Goal: Navigation & Orientation: Find specific page/section

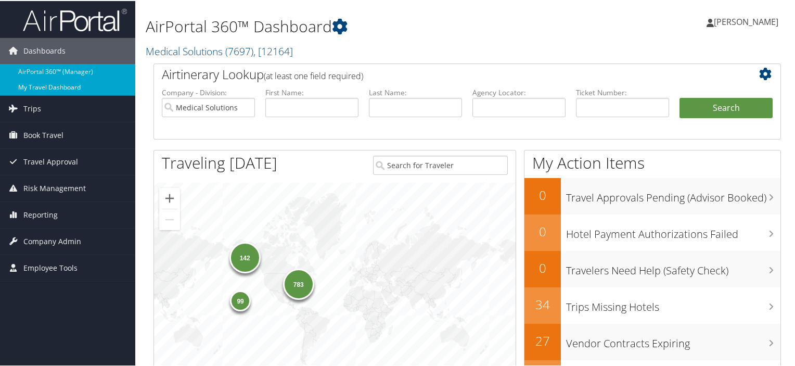
click at [50, 85] on link "My Travel Dashboard" at bounding box center [67, 87] width 135 height 16
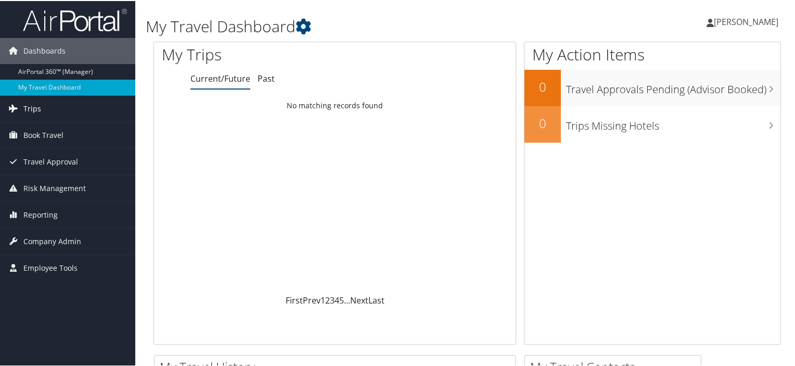
click at [35, 106] on span "Trips" at bounding box center [32, 108] width 18 height 26
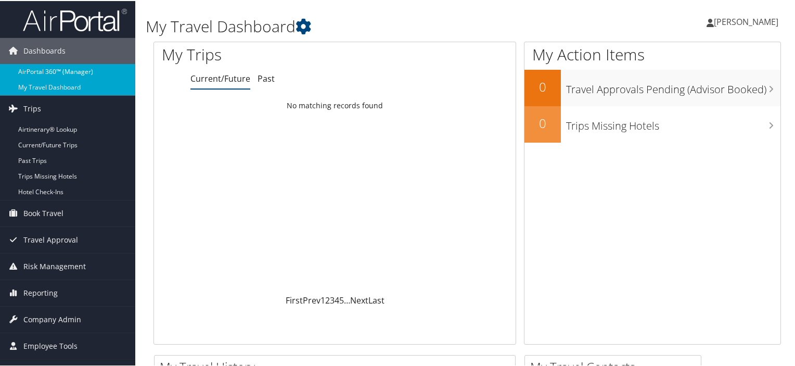
click at [82, 71] on link "AirPortal 360™ (Manager)" at bounding box center [67, 71] width 135 height 16
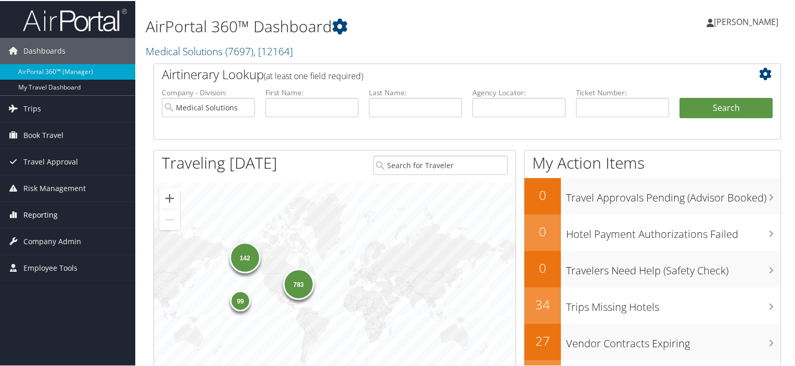
click at [24, 217] on span "Reporting" at bounding box center [40, 214] width 34 height 26
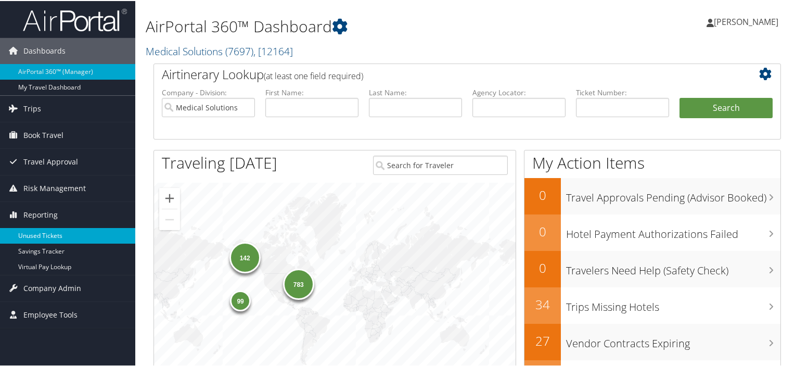
click at [54, 235] on link "Unused Tickets" at bounding box center [67, 235] width 135 height 16
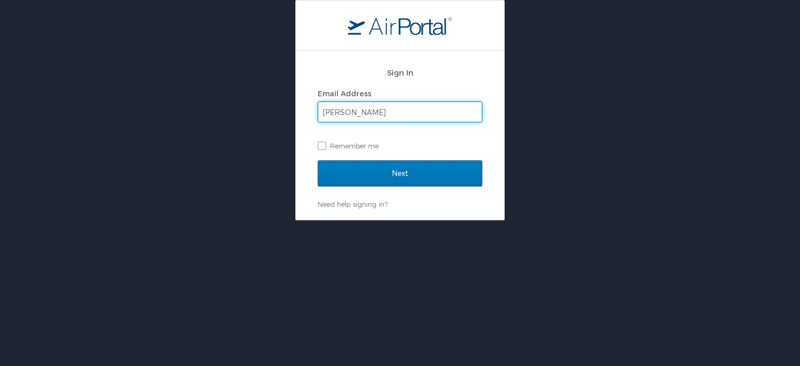
type input "[EMAIL_ADDRESS][DOMAIN_NAME]"
click at [321, 143] on label "Remember me" at bounding box center [400, 146] width 165 height 16
click at [321, 143] on input "Remember me" at bounding box center [321, 145] width 7 height 7
checkbox input "true"
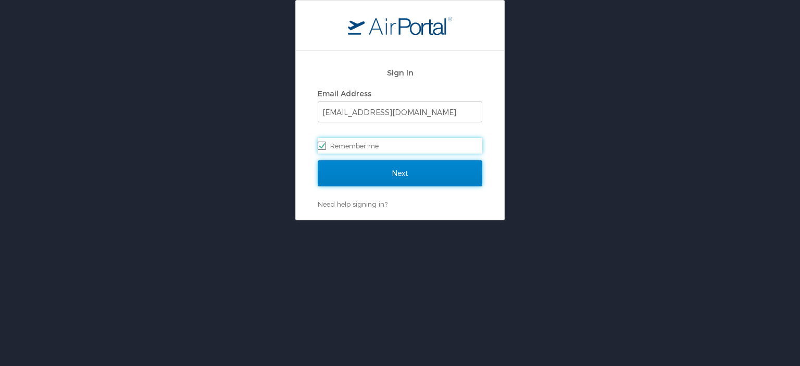
click at [387, 175] on input "Next" at bounding box center [400, 173] width 165 height 26
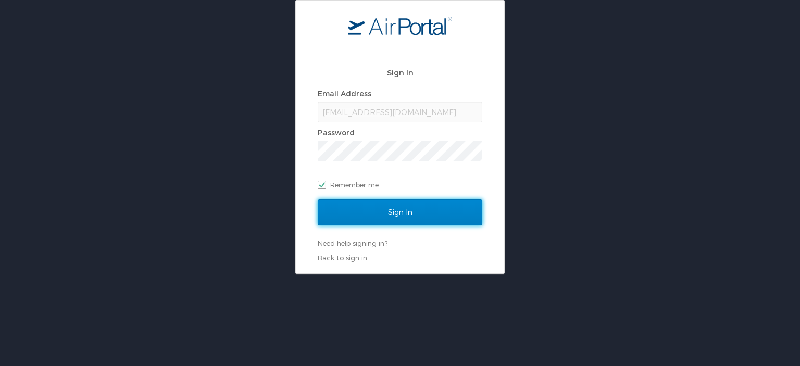
click at [397, 212] on input "Sign In" at bounding box center [400, 212] width 165 height 26
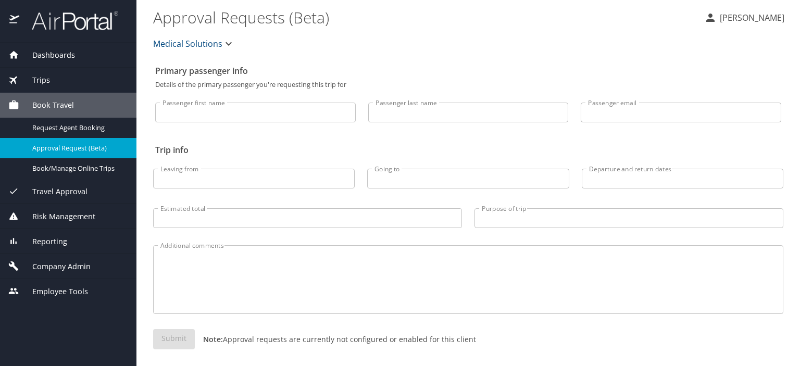
click at [50, 243] on span "Reporting" at bounding box center [43, 241] width 48 height 11
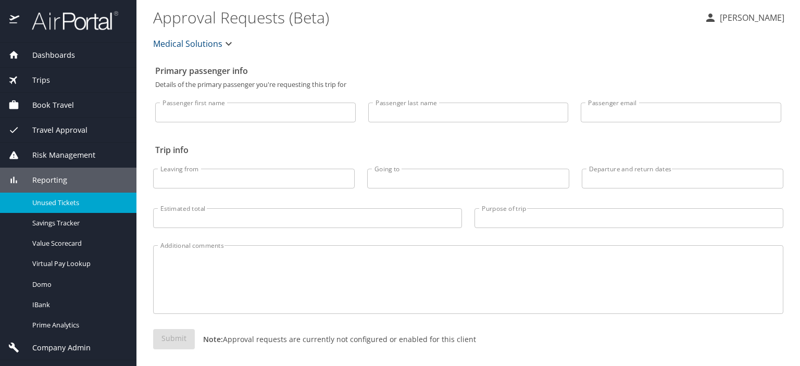
click at [60, 204] on span "Unused Tickets" at bounding box center [78, 203] width 92 height 10
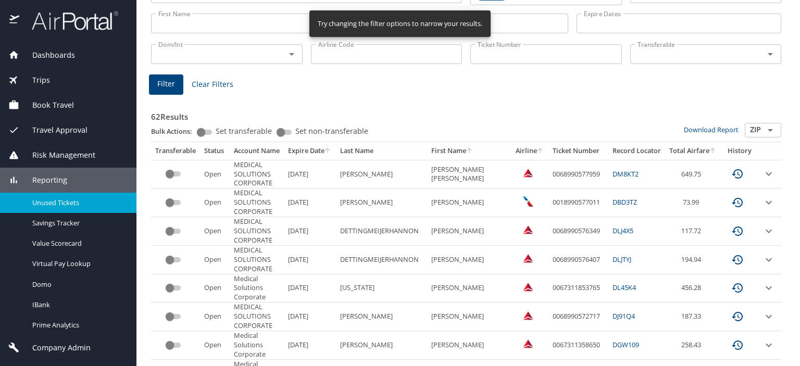
scroll to position [104, 0]
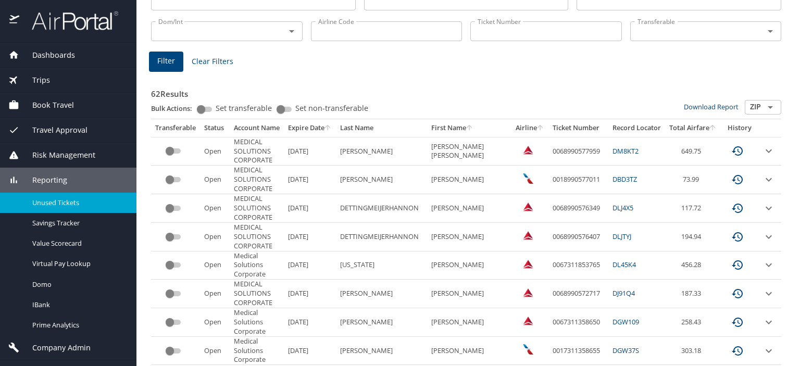
click at [204, 107] on input "Set transferable" at bounding box center [200, 109] width 37 height 12
checkbox input "true"
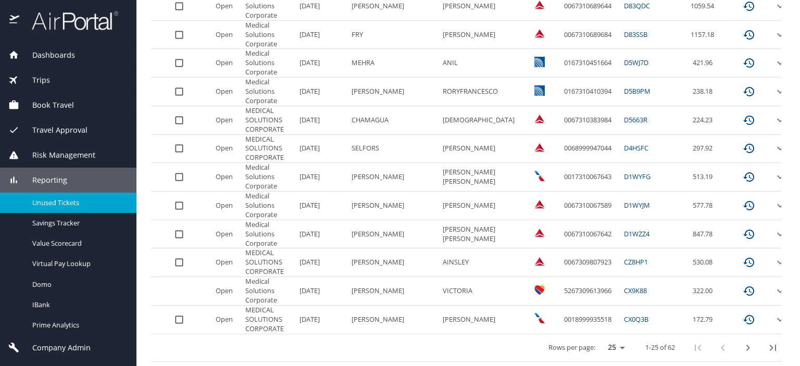
scroll to position [625, 0]
drag, startPoint x: 446, startPoint y: 224, endPoint x: 489, endPoint y: 225, distance: 43.7
click at [489, 225] on SUE "JENNIFER SUE" at bounding box center [480, 234] width 84 height 28
copy SUE "JENNIFER SUE"
click at [741, 342] on icon "next page" at bounding box center [747, 348] width 12 height 12
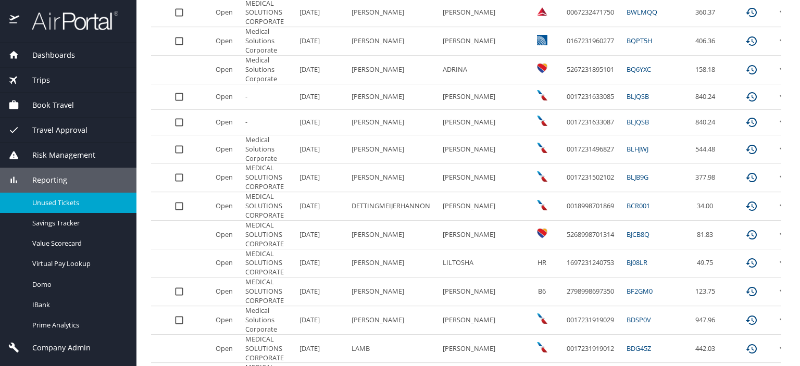
scroll to position [618, 0]
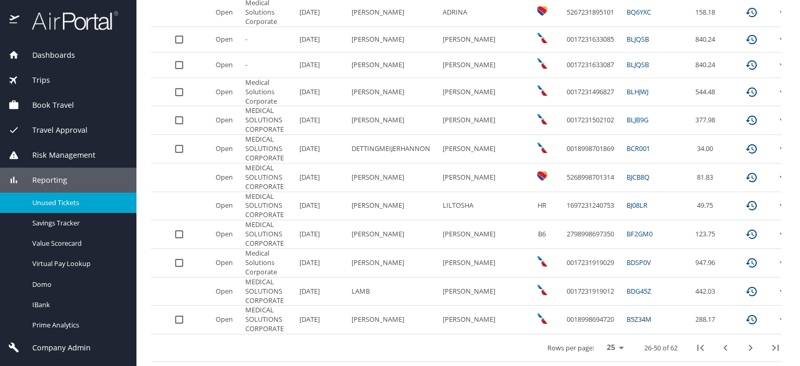
click at [756, 342] on icon "next page" at bounding box center [750, 348] width 12 height 12
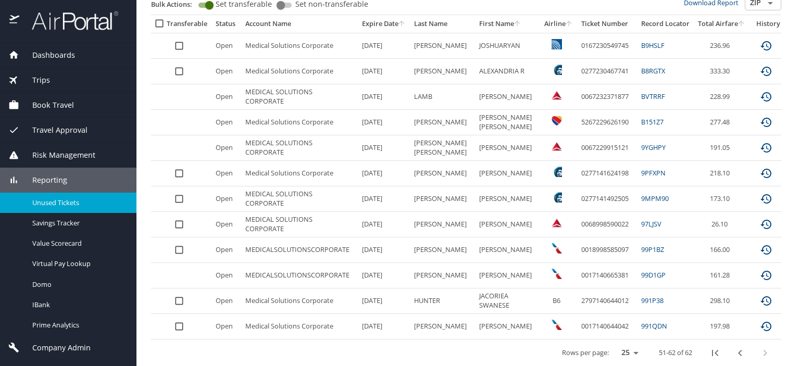
scroll to position [220, 0]
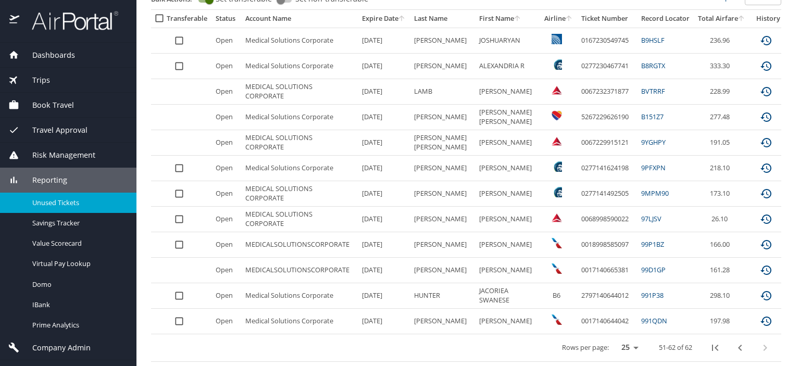
click at [709, 342] on icon "first page" at bounding box center [715, 348] width 12 height 12
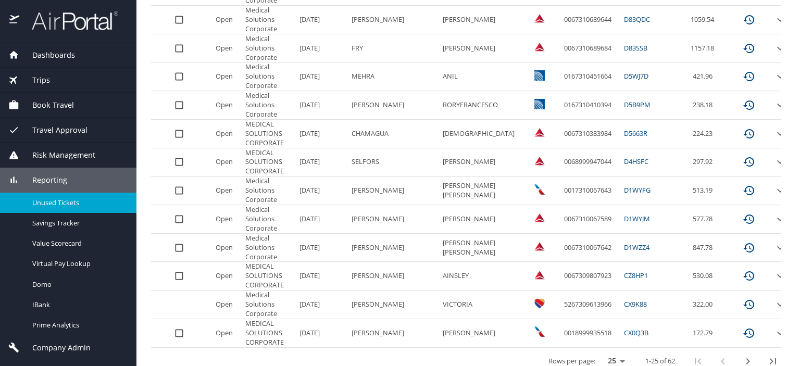
scroll to position [625, 0]
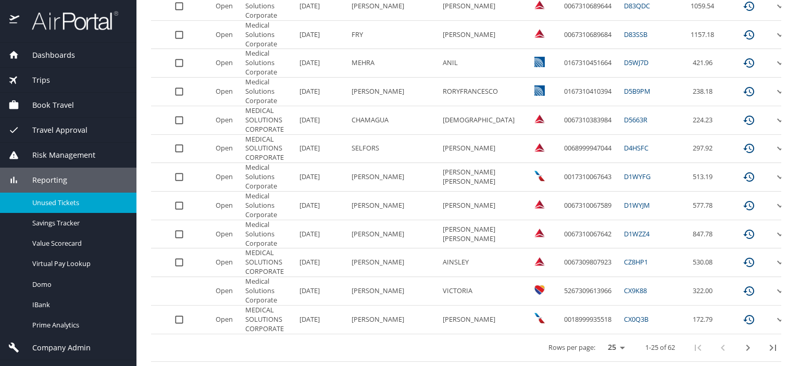
click at [33, 80] on span "Trips" at bounding box center [34, 79] width 31 height 11
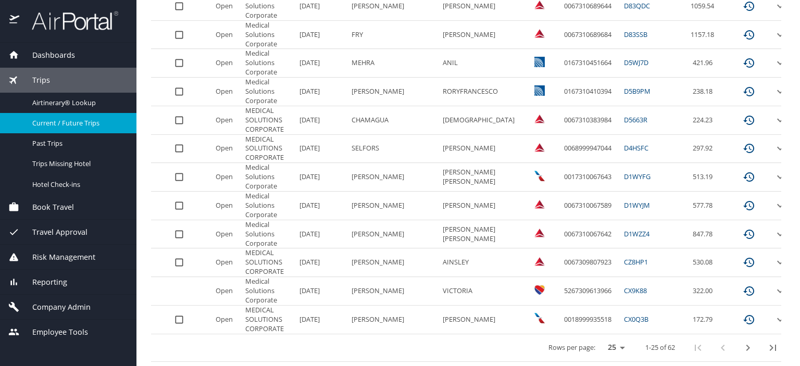
click at [66, 119] on span "Current / Future Trips" at bounding box center [78, 123] width 92 height 10
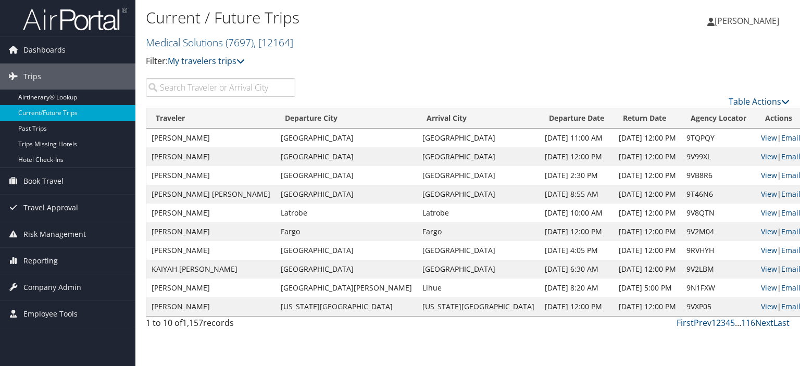
click at [738, 18] on span "[PERSON_NAME]" at bounding box center [746, 20] width 65 height 11
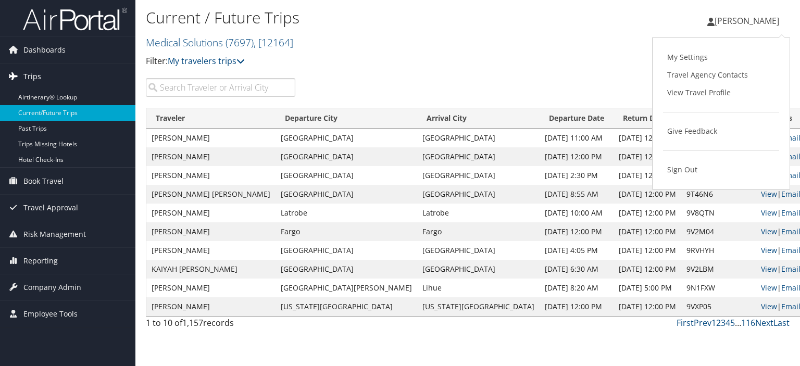
click at [34, 75] on span "Trips" at bounding box center [32, 77] width 18 height 26
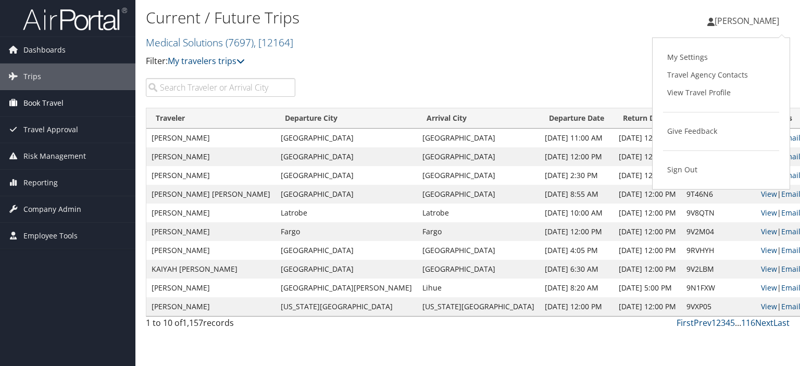
click at [40, 109] on span "Book Travel" at bounding box center [43, 103] width 40 height 26
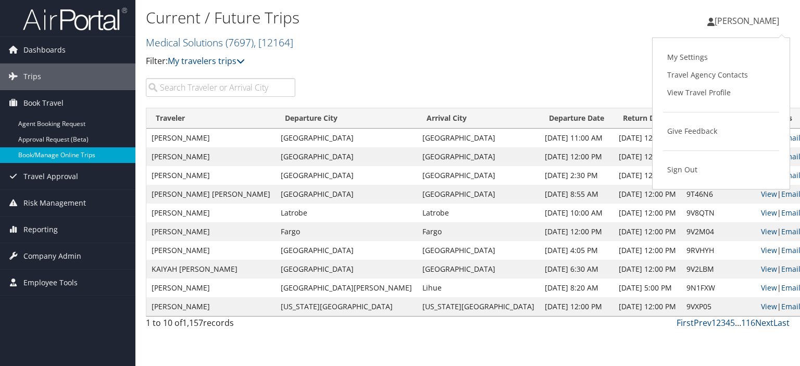
click at [37, 151] on link "Book/Manage Online Trips" at bounding box center [67, 155] width 135 height 16
